Goal: Task Accomplishment & Management: Use online tool/utility

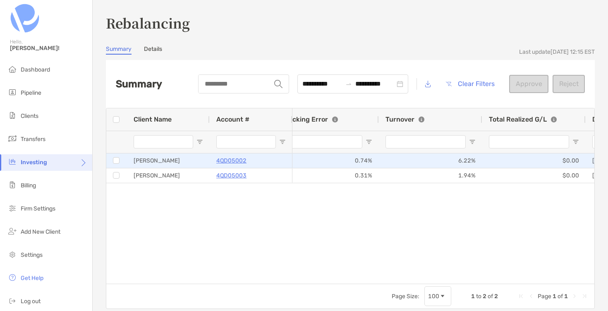
click at [117, 164] on div at bounding box center [116, 161] width 7 height 14
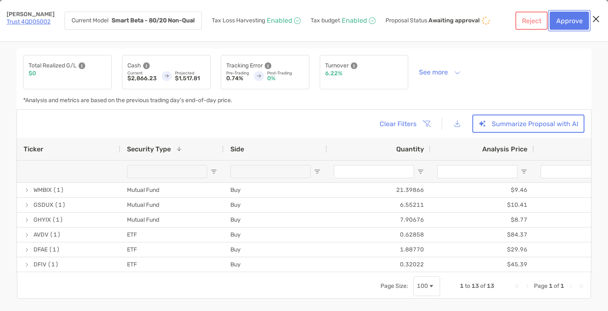
click at [580, 22] on button "Approve" at bounding box center [569, 21] width 39 height 18
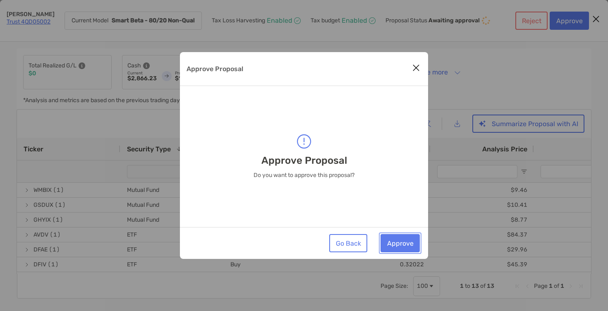
click at [394, 243] on button "Approve" at bounding box center [400, 243] width 39 height 18
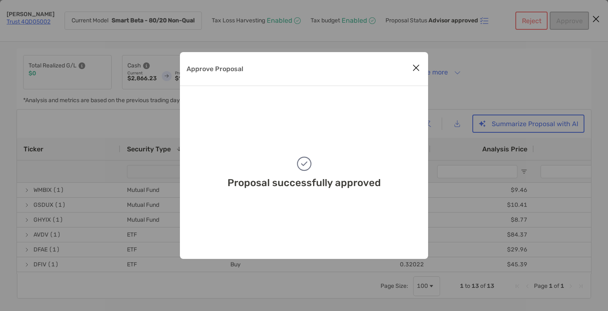
click at [417, 70] on icon "Close modal" at bounding box center [415, 68] width 7 height 10
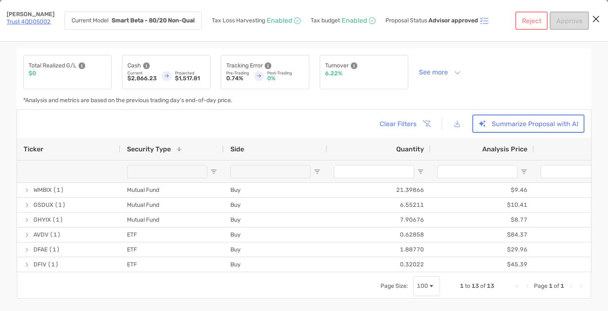
click at [595, 19] on icon "Close modal" at bounding box center [595, 19] width 7 height 10
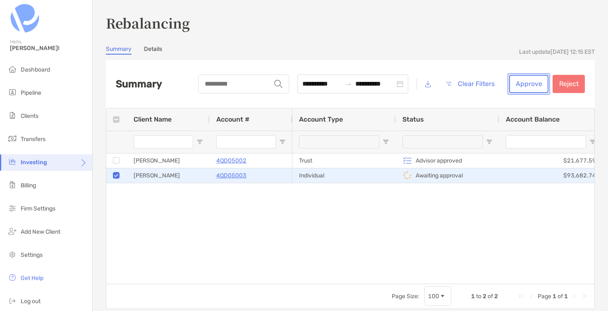
click at [533, 85] on button "Approve" at bounding box center [528, 84] width 39 height 18
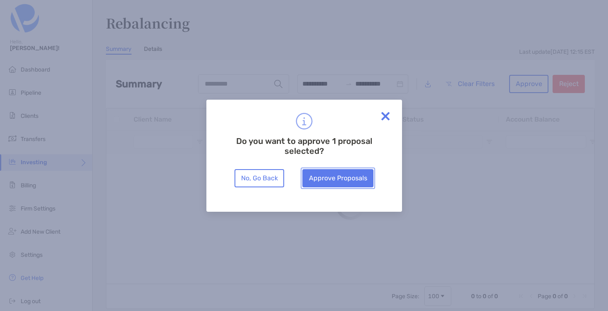
click at [343, 179] on button "Approve Proposals" at bounding box center [337, 178] width 71 height 18
